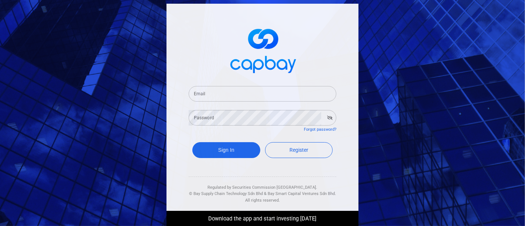
click at [232, 95] on input "Email" at bounding box center [263, 94] width 148 height 16
type input "[EMAIL_ADDRESS][DOMAIN_NAME]"
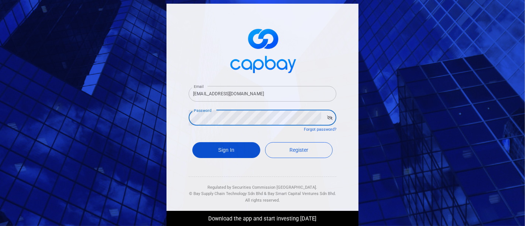
click at [218, 148] on button "Sign In" at bounding box center [226, 150] width 68 height 16
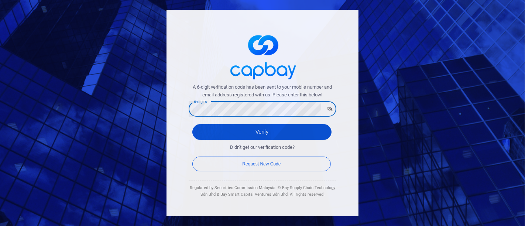
click at [266, 127] on button "Verify" at bounding box center [261, 132] width 139 height 16
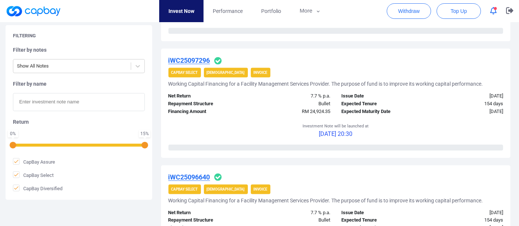
scroll to position [1149, 0]
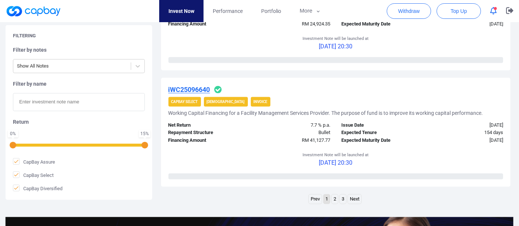
click at [327, 198] on link "1" at bounding box center [326, 199] width 6 height 9
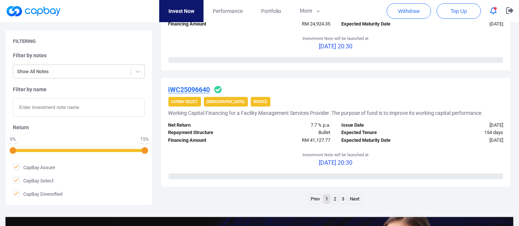
scroll to position [1190, 0]
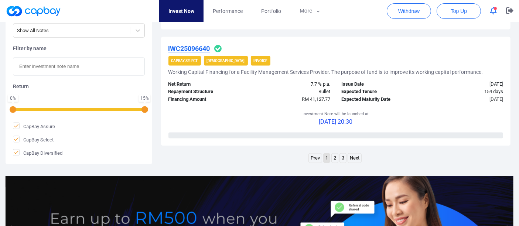
click at [343, 155] on link "3" at bounding box center [343, 158] width 6 height 9
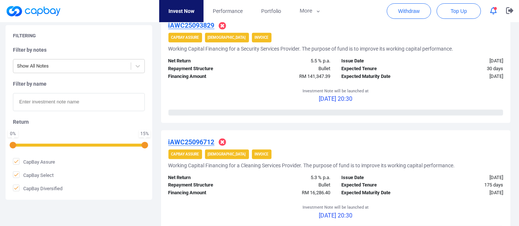
scroll to position [870, 0]
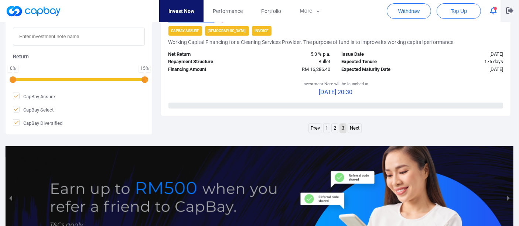
click at [513, 7] on icon "button" at bounding box center [509, 10] width 7 height 7
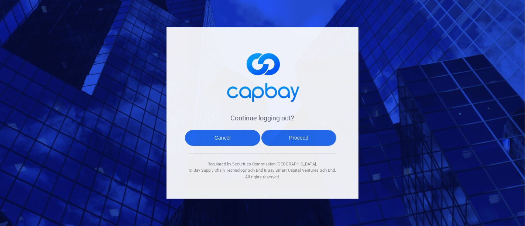
click at [307, 138] on button "Proceed" at bounding box center [298, 138] width 75 height 16
